Goal: Task Accomplishment & Management: Use online tool/utility

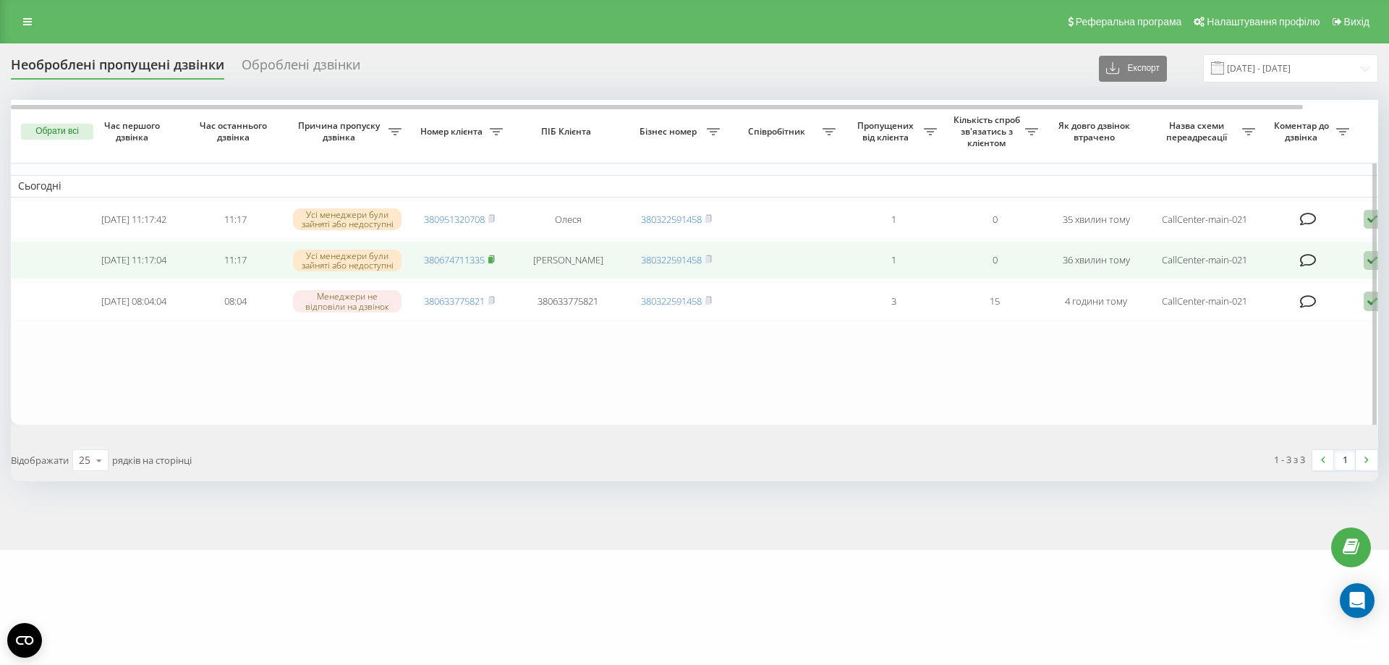
click at [493, 263] on rect at bounding box center [490, 260] width 4 height 7
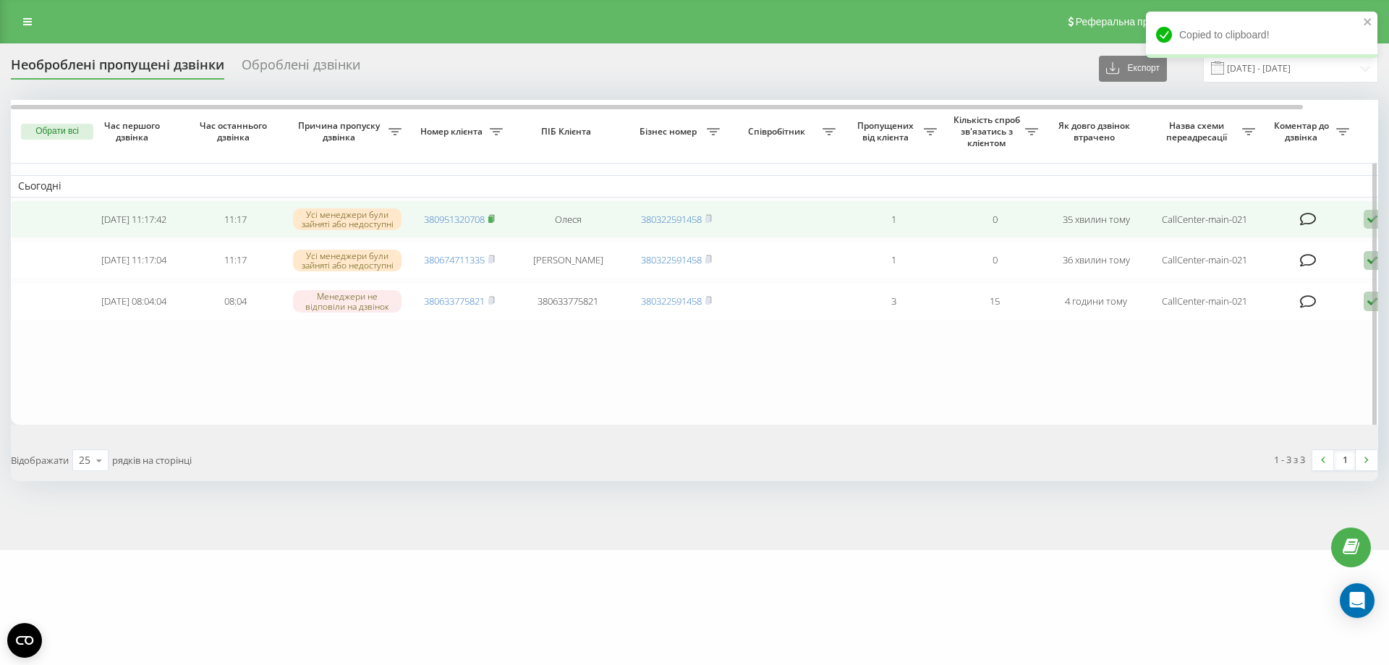
click at [492, 218] on rect at bounding box center [490, 219] width 4 height 7
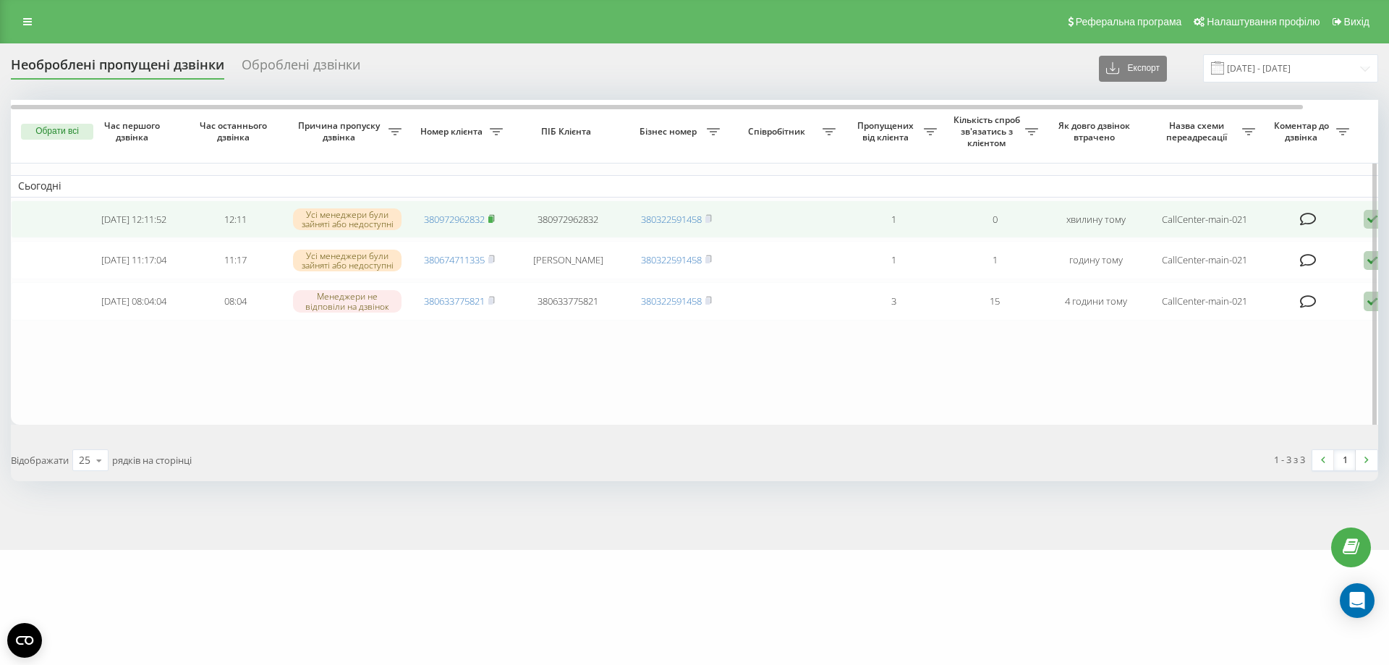
click at [493, 221] on rect at bounding box center [490, 219] width 4 height 7
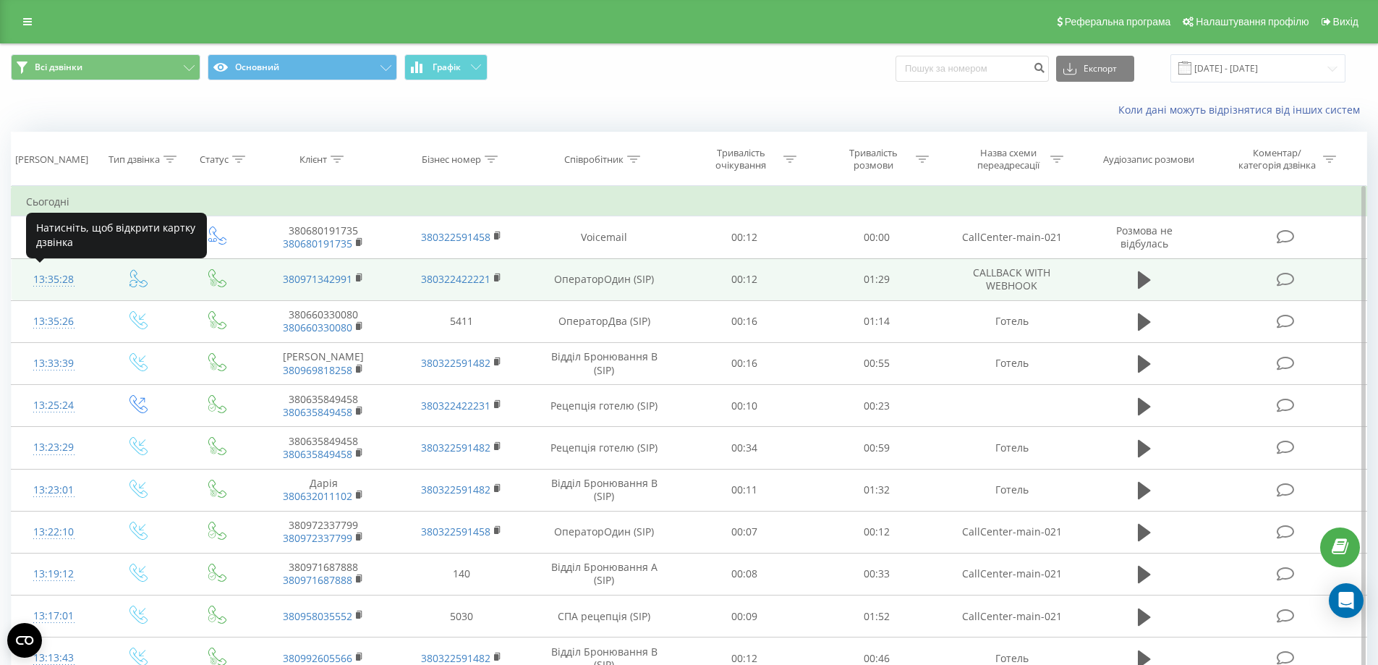
click at [54, 278] on div "13:35:28" at bounding box center [54, 279] width 56 height 28
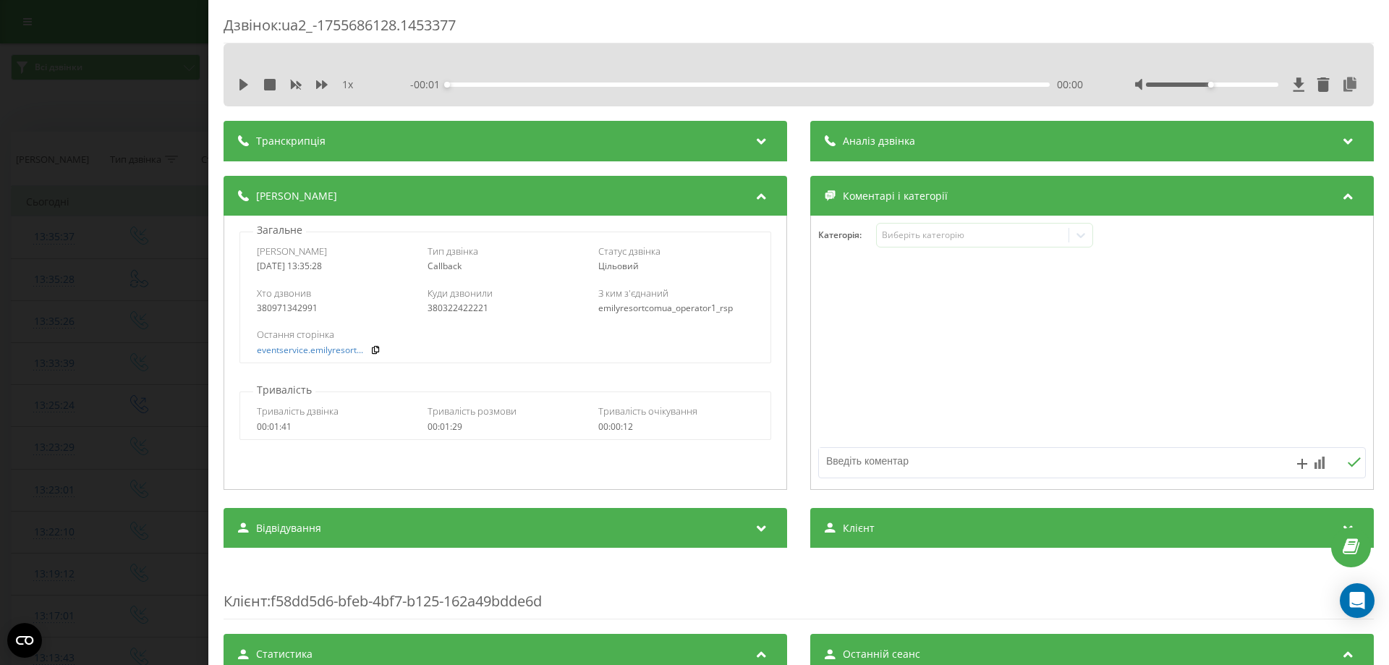
scroll to position [362, 0]
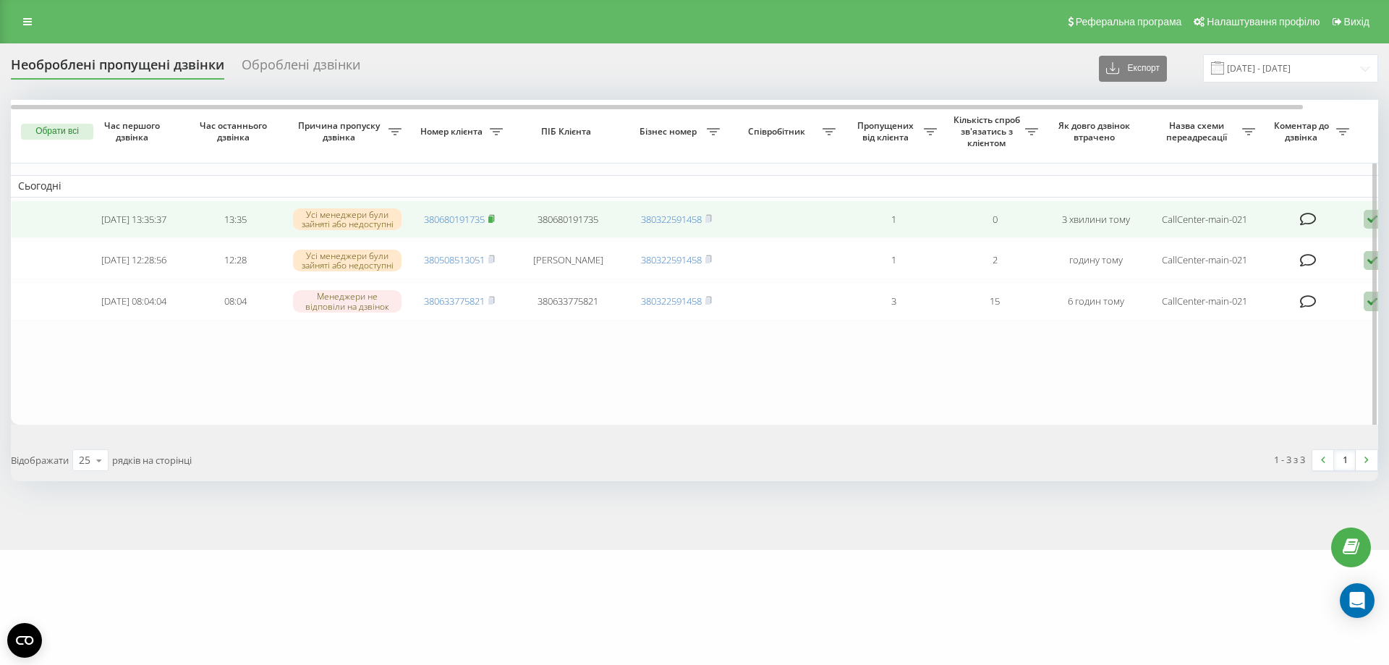
click at [495, 223] on icon at bounding box center [491, 218] width 7 height 9
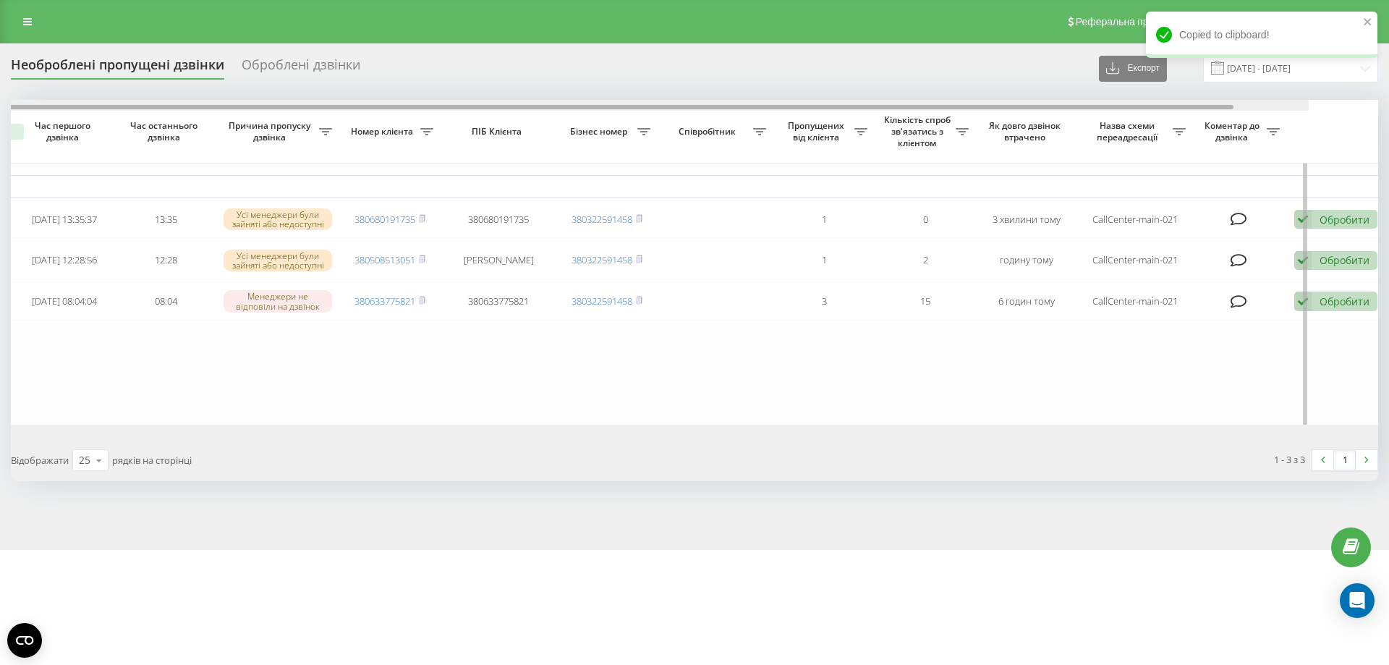
drag, startPoint x: 1186, startPoint y: 108, endPoint x: 1298, endPoint y: 108, distance: 112.1
click at [1233, 108] on div at bounding box center [587, 107] width 1292 height 4
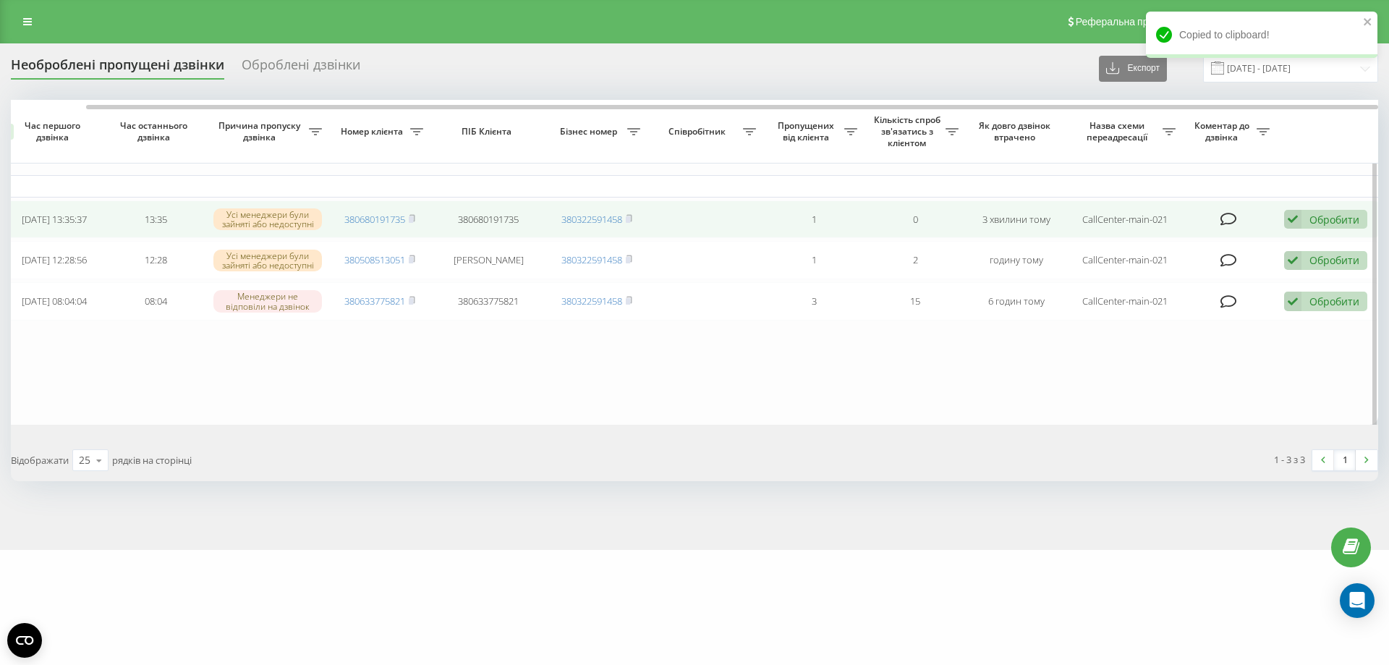
click at [1305, 220] on div "Обробити Не вдалося зв'язатися Зв'язався з клієнтом за допомогою іншого каналу …" at bounding box center [1325, 220] width 83 height 20
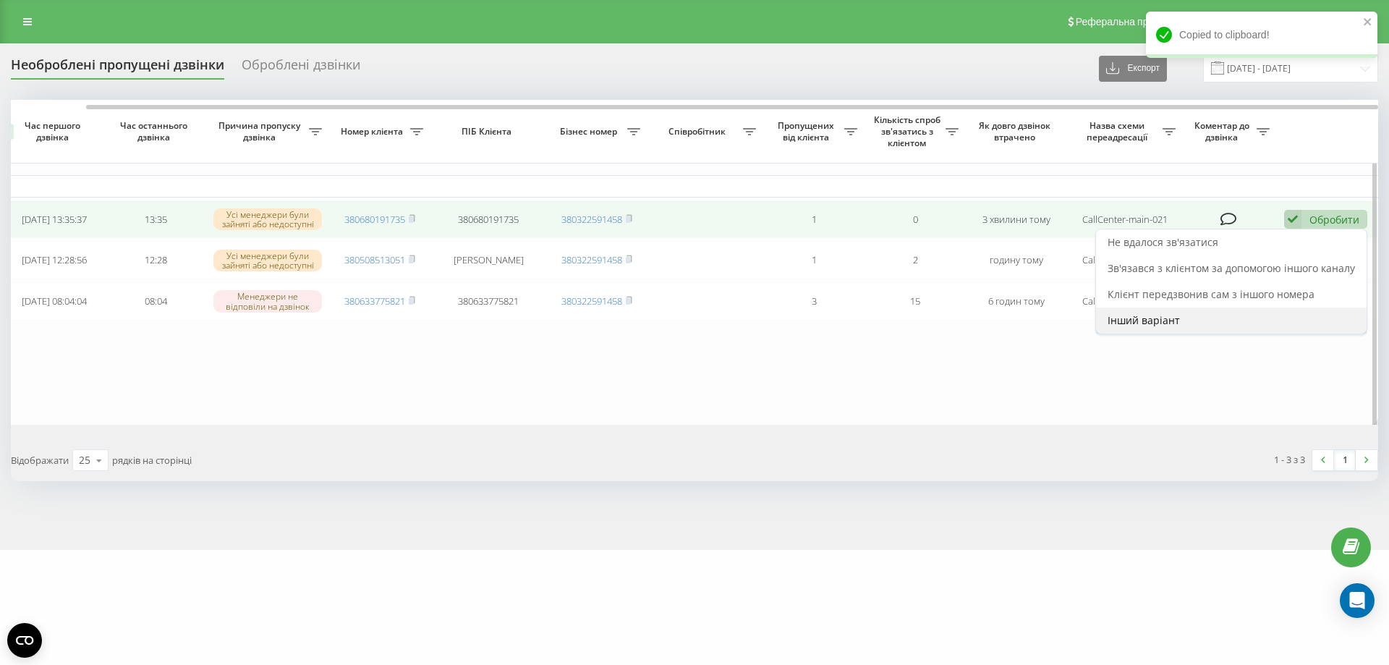
click at [1130, 319] on span "Інший варіант" at bounding box center [1143, 320] width 72 height 14
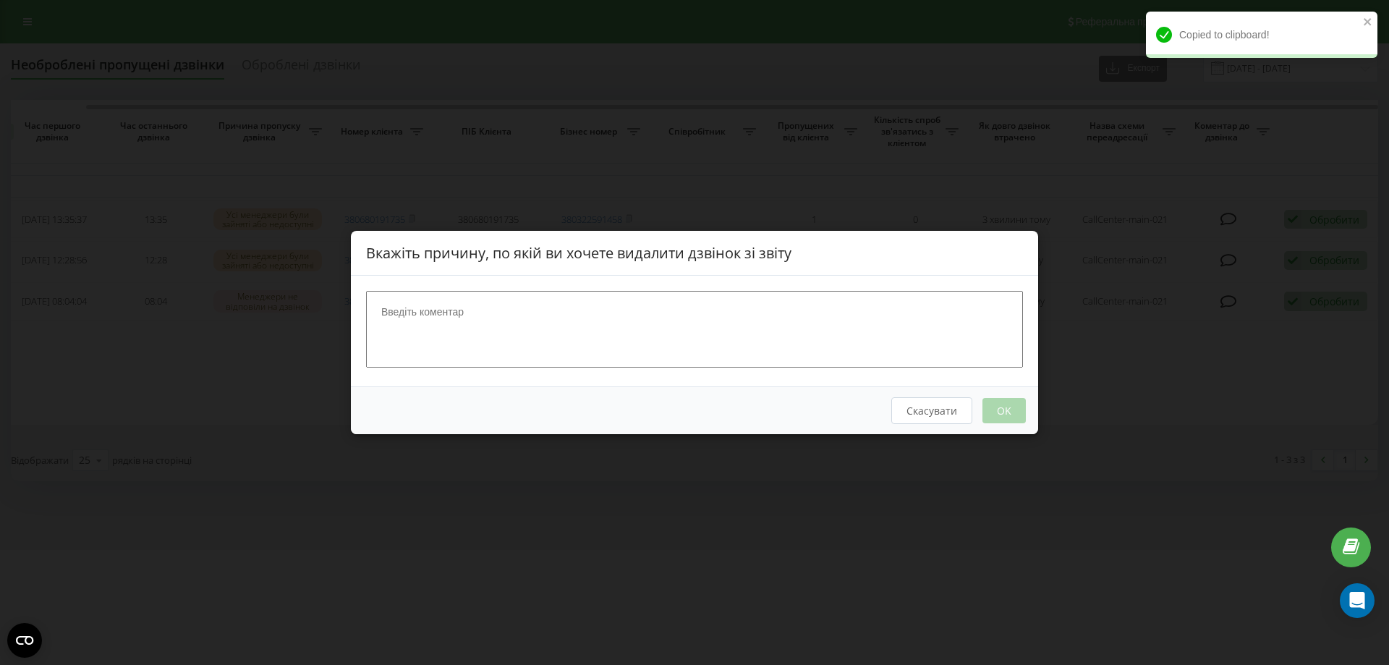
click at [665, 340] on textarea at bounding box center [694, 329] width 657 height 77
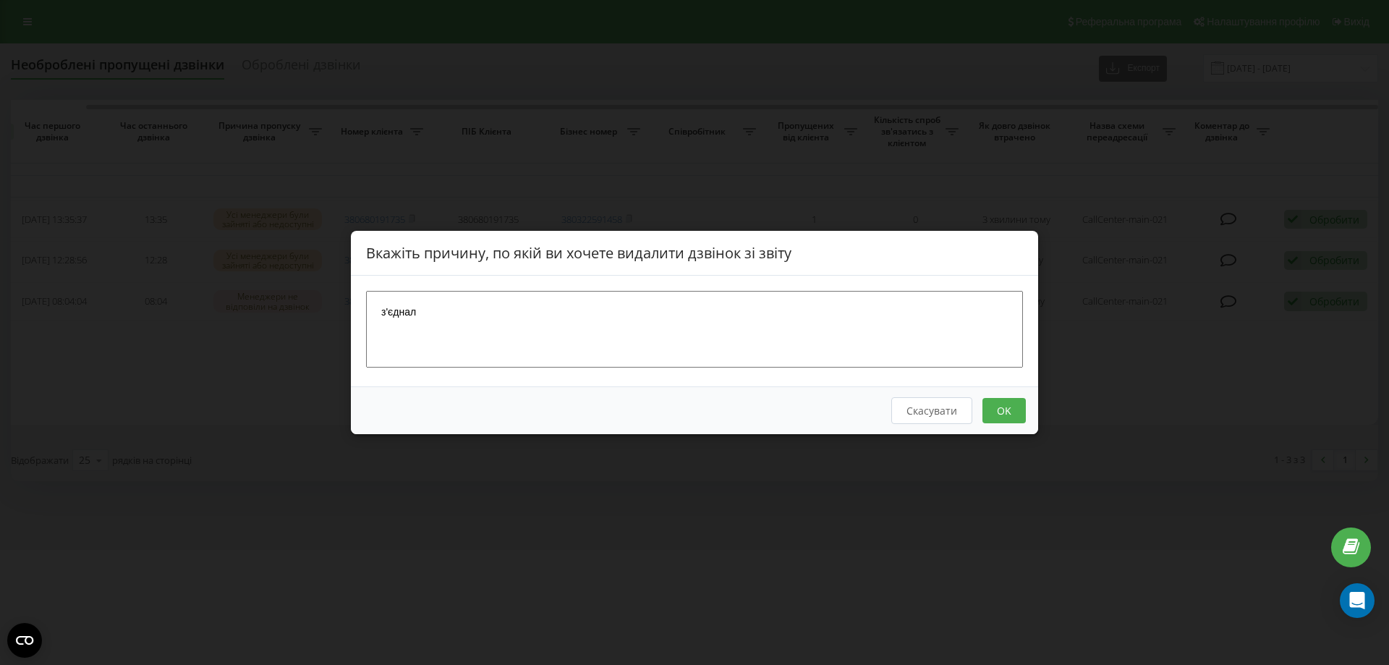
type textarea "з'єднали"
click at [1013, 410] on button "OK" at bounding box center [1003, 410] width 43 height 25
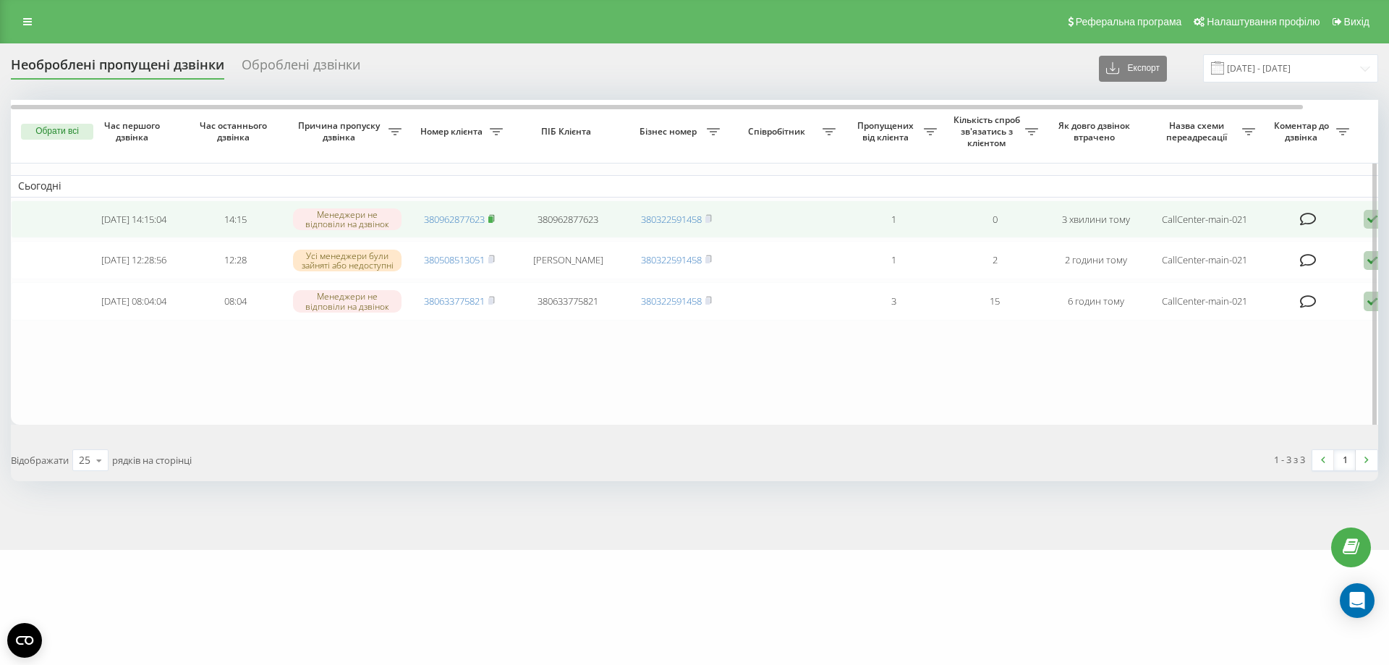
click at [493, 218] on rect at bounding box center [490, 219] width 4 height 7
